Goal: Task Accomplishment & Management: Manage account settings

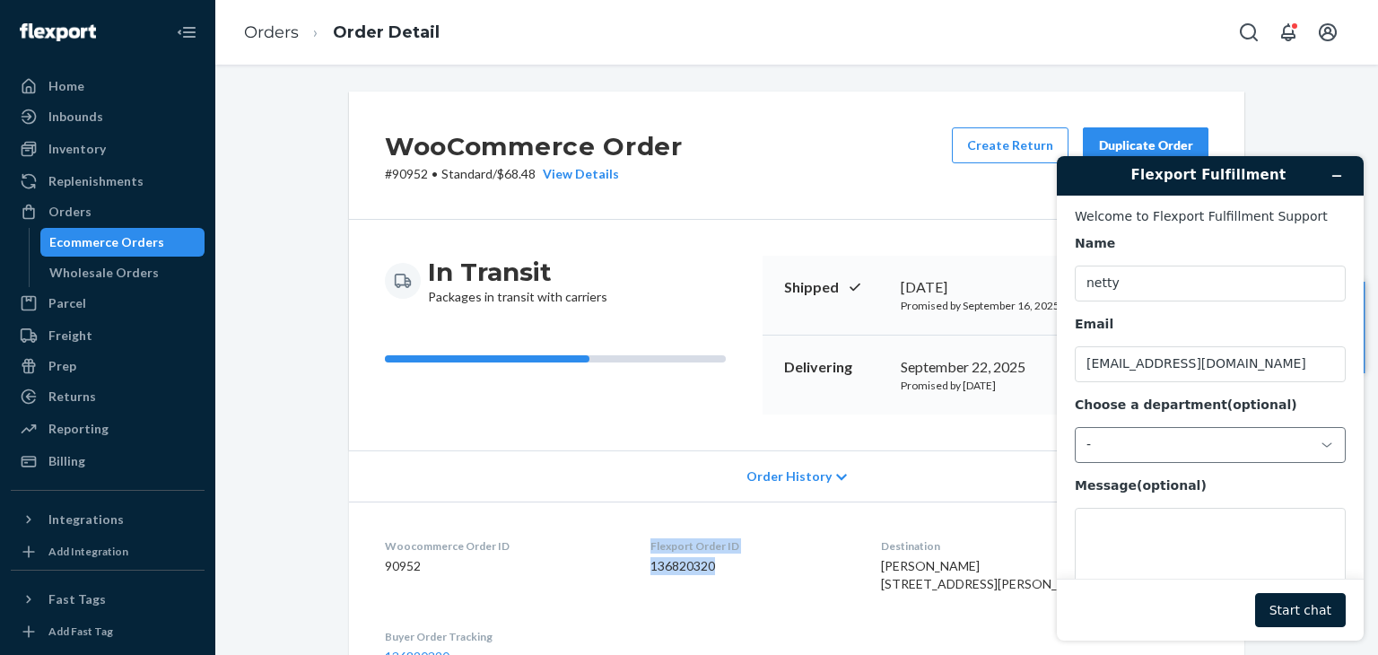
scroll to position [135, 0]
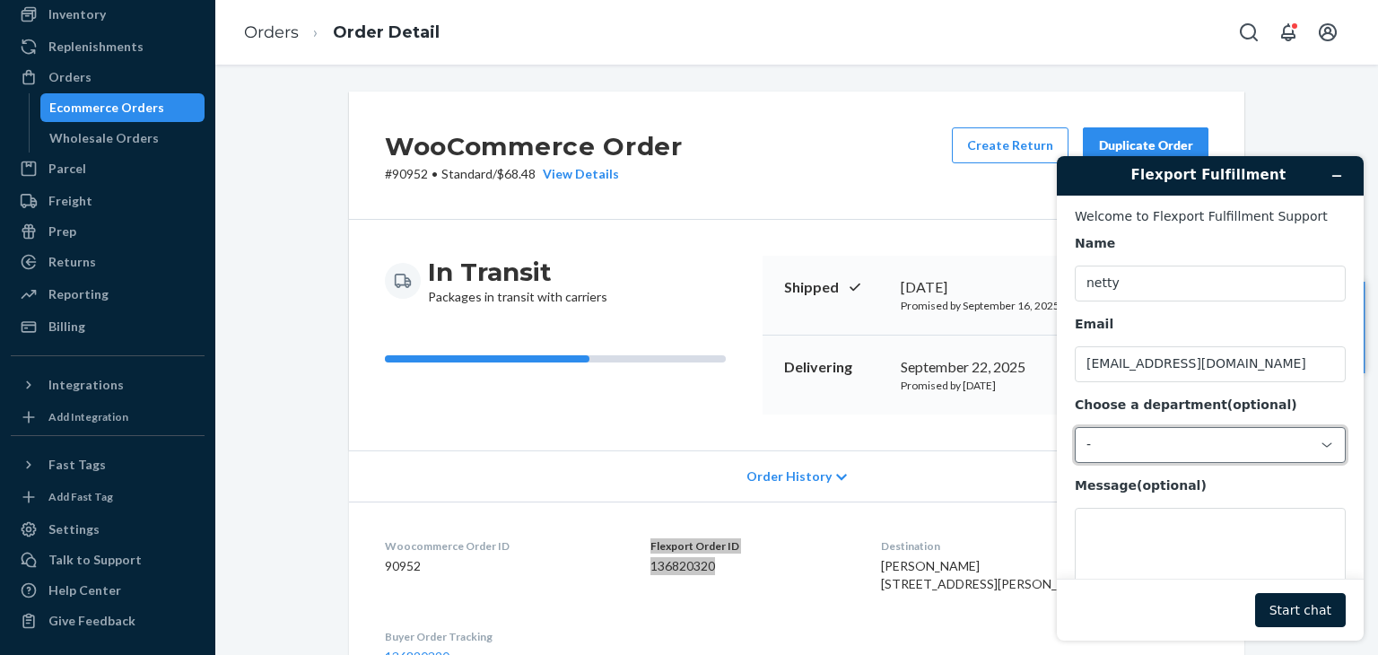
click at [1332, 446] on div "-" at bounding box center [1210, 445] width 271 height 36
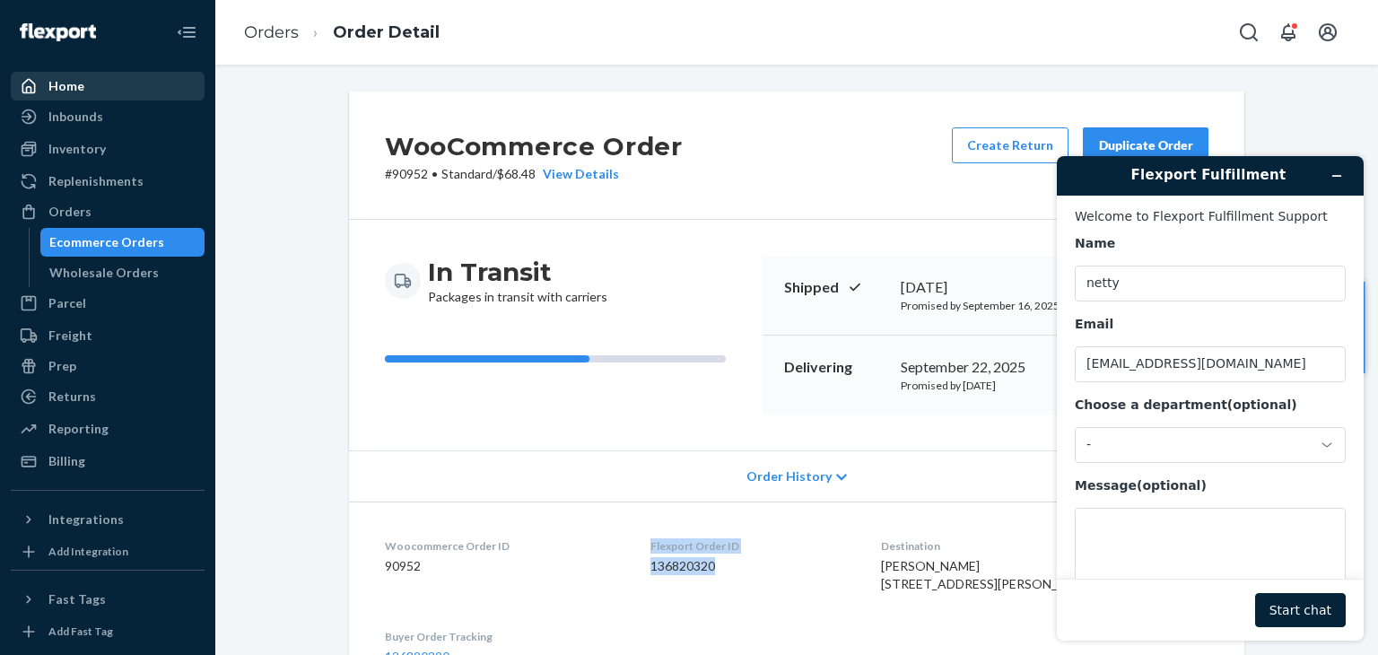
click at [75, 98] on div "Home" at bounding box center [108, 86] width 190 height 25
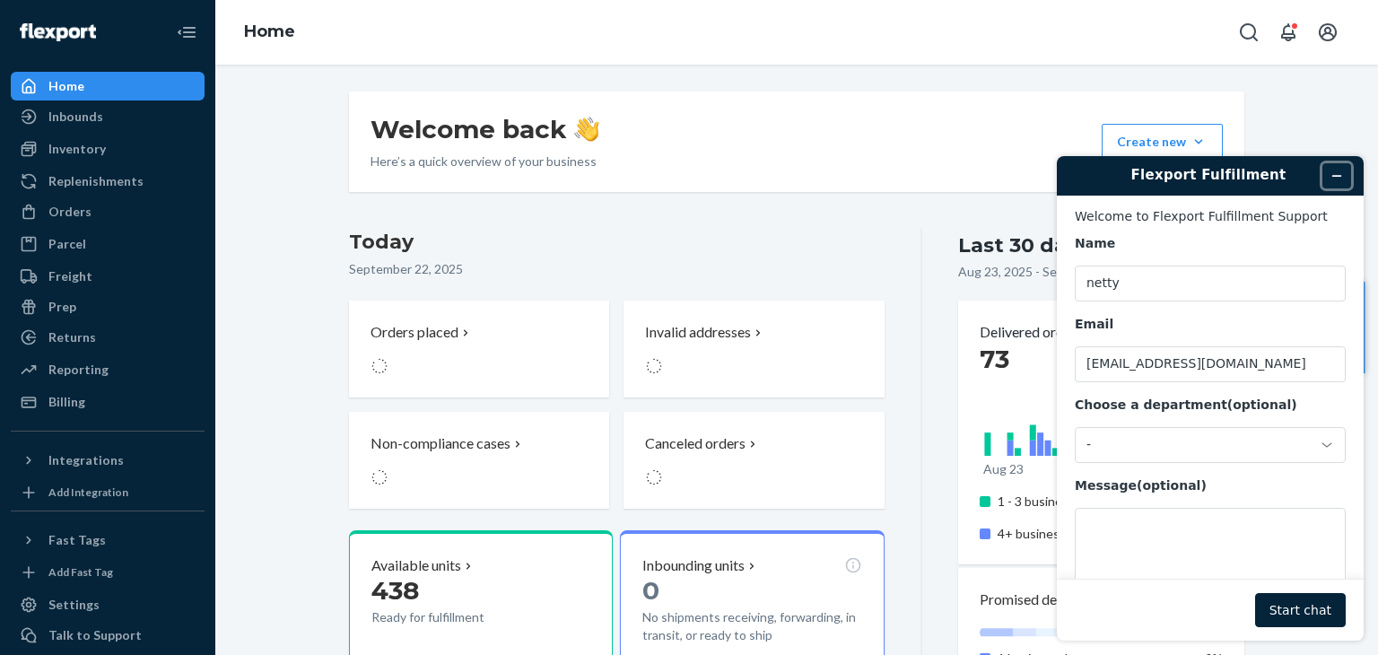
click at [1335, 176] on icon "Minimize widget" at bounding box center [1337, 176] width 8 height 0
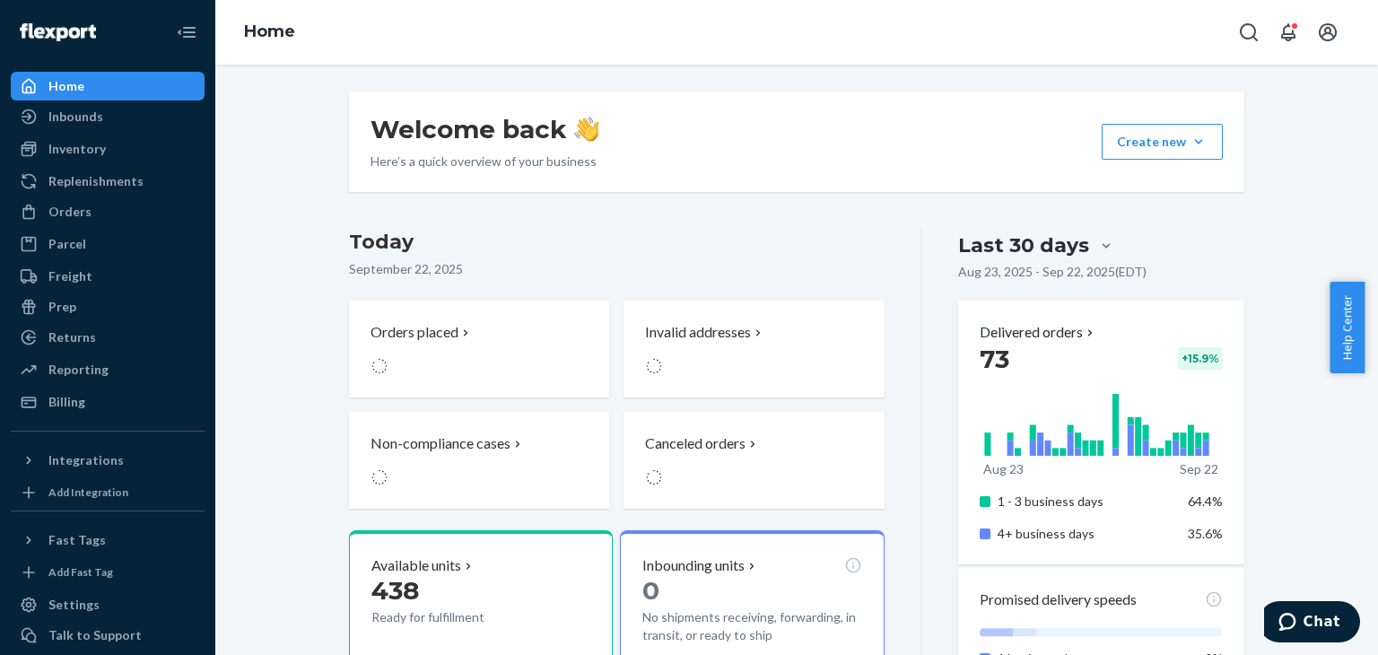
click at [104, 82] on div "Home" at bounding box center [108, 86] width 190 height 25
click at [72, 144] on div "Inventory" at bounding box center [76, 149] width 57 height 18
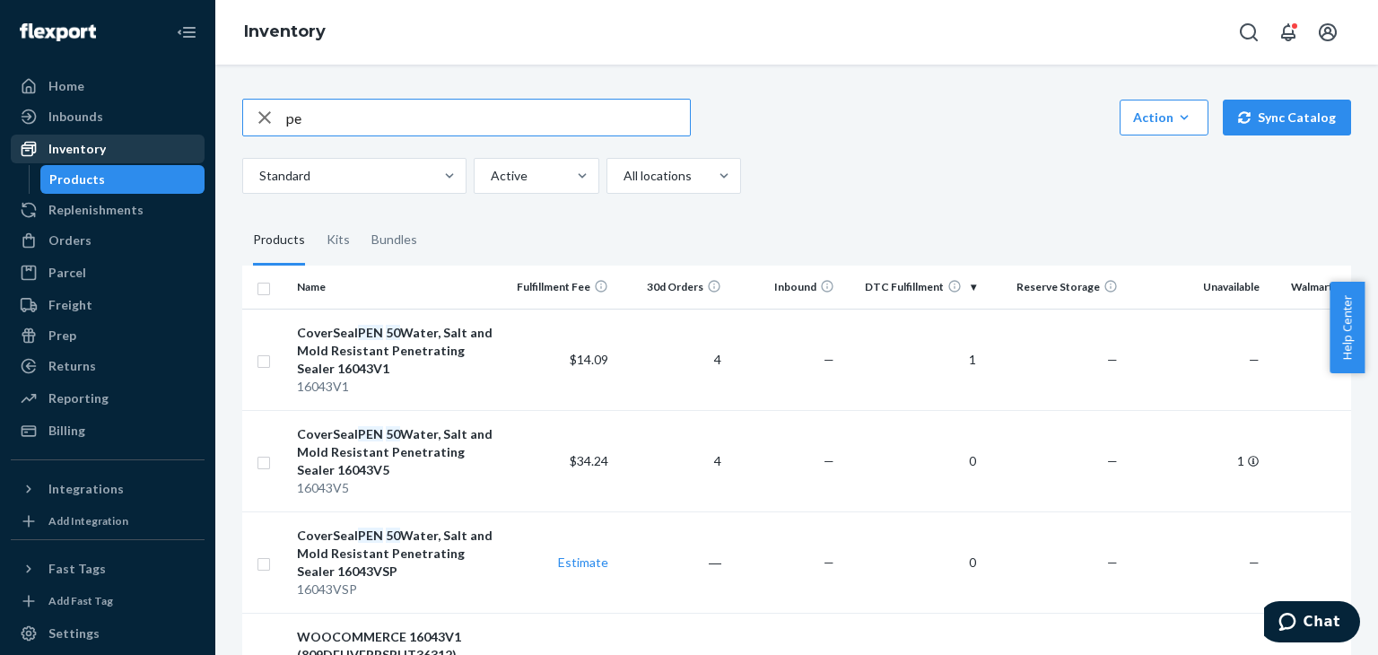
type input "p"
type input "e"
type input "ae"
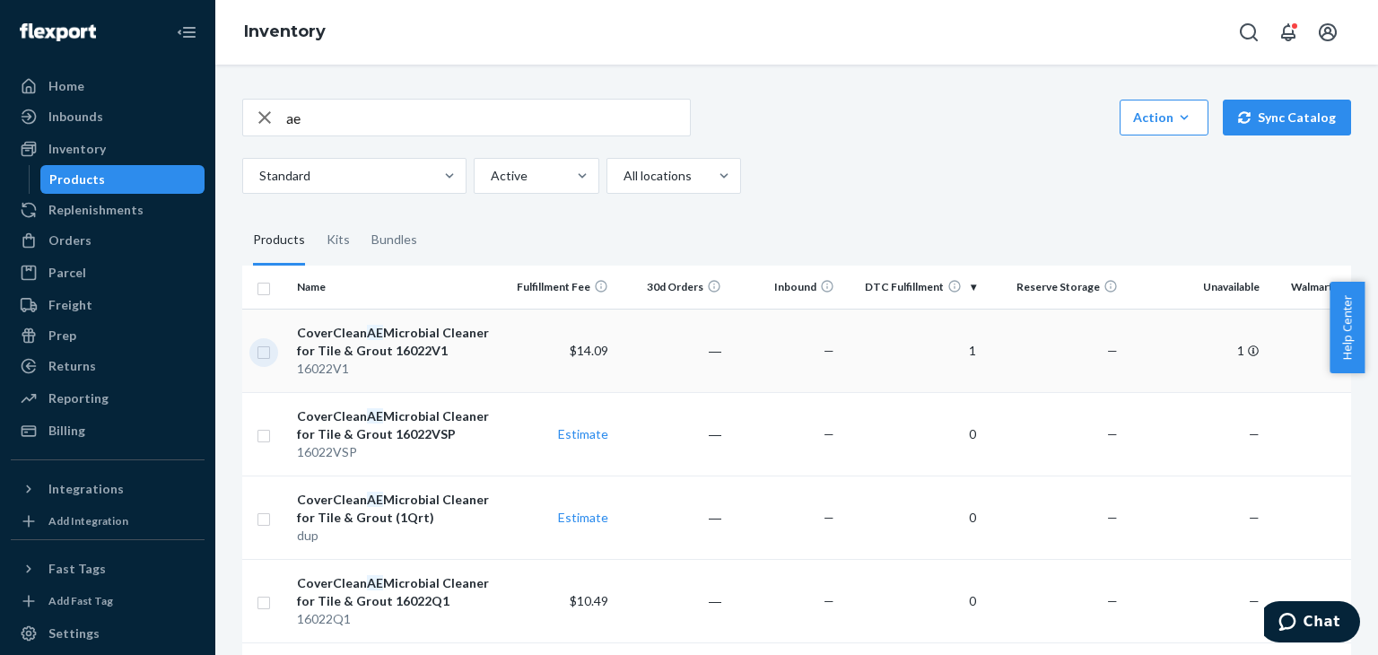
click at [262, 350] on input "checkbox" at bounding box center [264, 350] width 14 height 19
checkbox input "true"
click at [1138, 119] on link "Create a Removal Order" at bounding box center [1128, 118] width 172 height 36
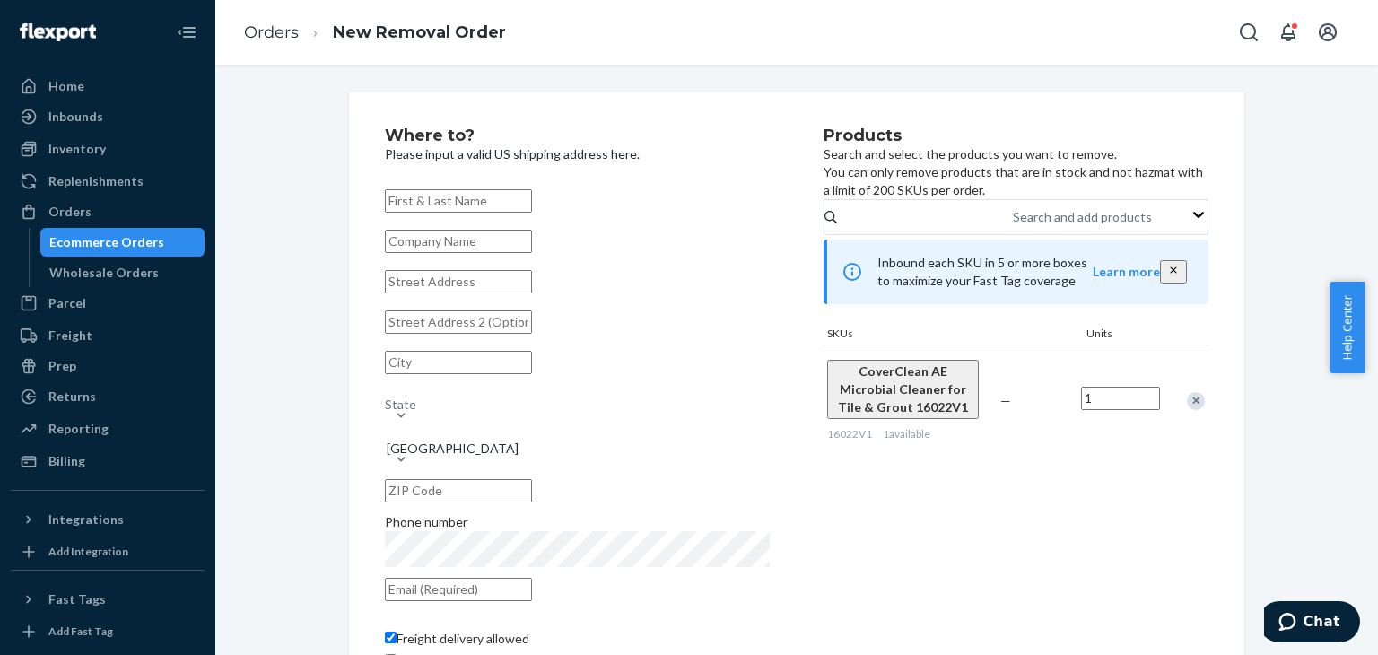
click at [517, 198] on input "text" at bounding box center [458, 200] width 147 height 23
type input "Netty"
type input "CovertecProducts. LLC"
click at [456, 293] on input "text" at bounding box center [458, 281] width 147 height 23
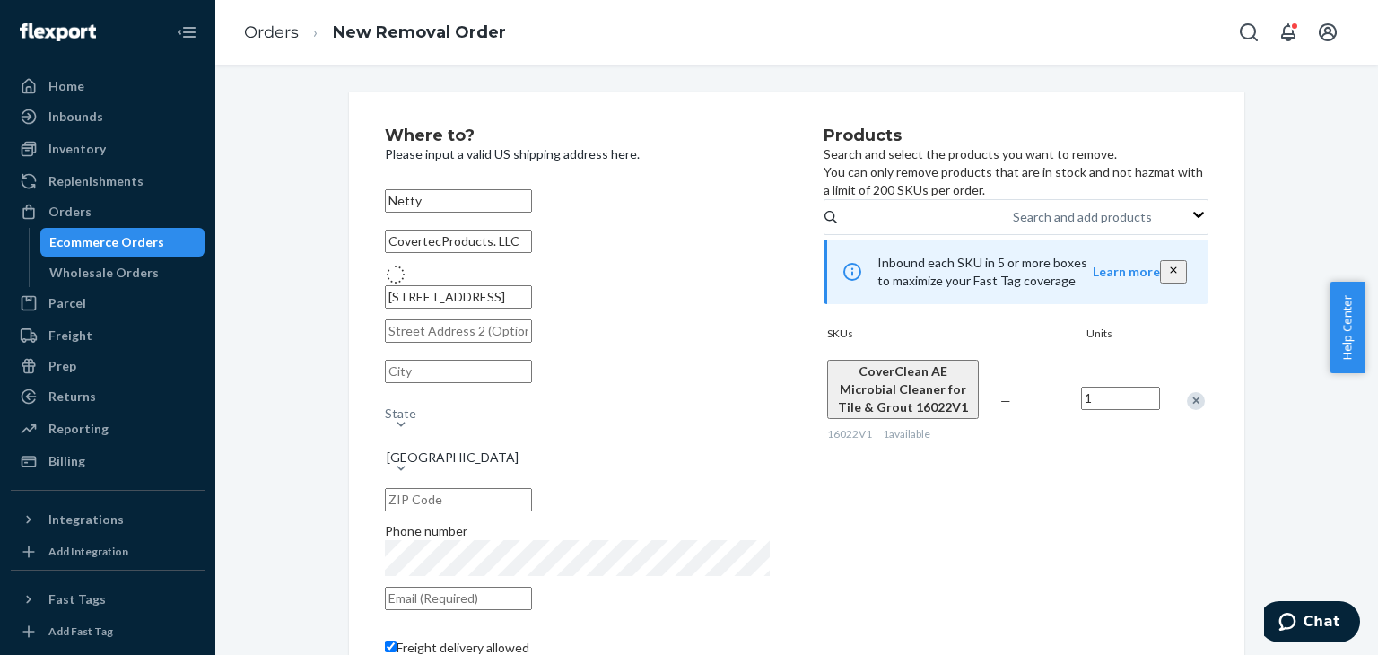
type input "[STREET_ADDRESS]"
type input "Sunrise"
type input "33351"
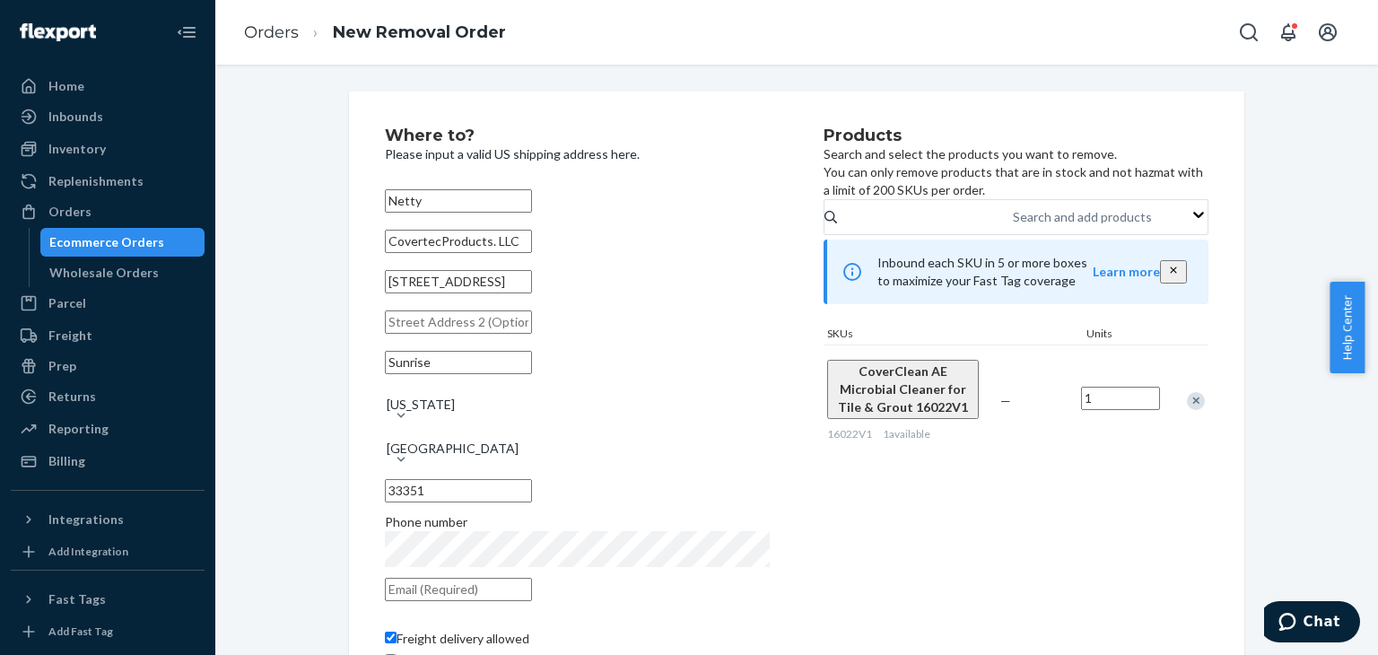
scroll to position [113, 0]
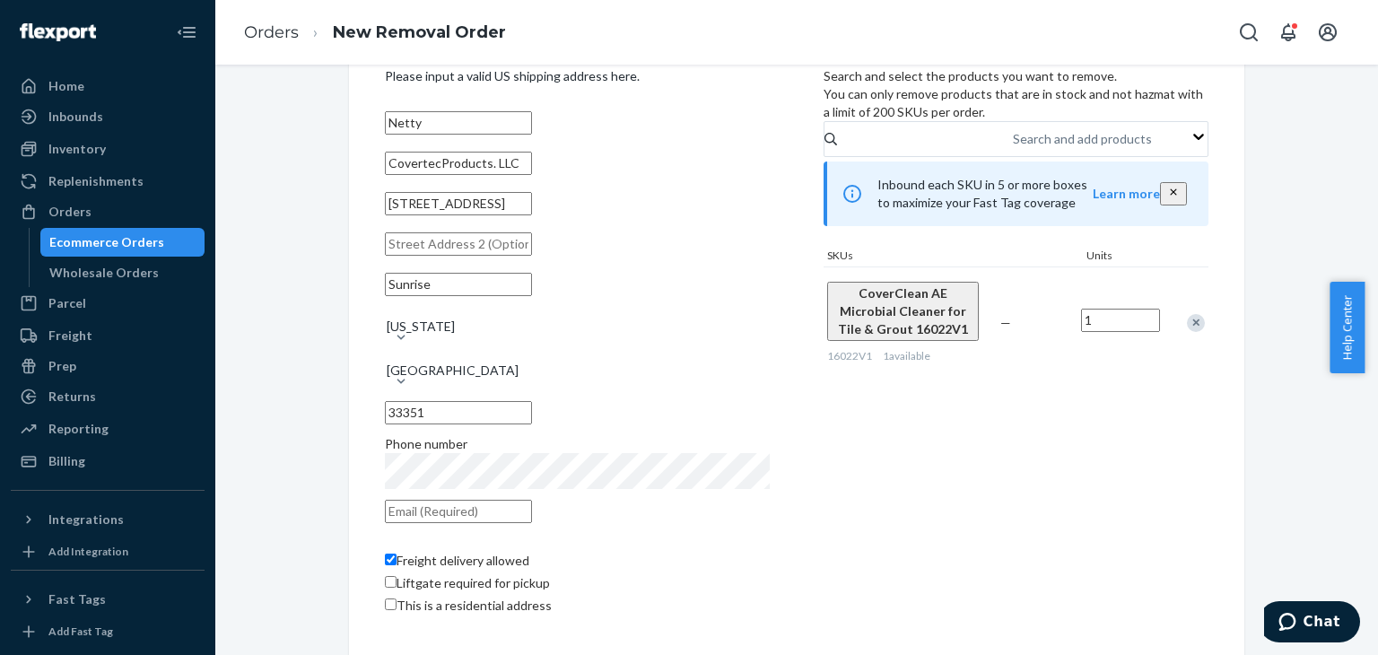
click at [528, 428] on div "Netty CovertecProducts. LLC [STREET_ADDRESS][US_STATE] Phone number Freight del…" at bounding box center [577, 362] width 385 height 514
